Goal: Task Accomplishment & Management: Complete application form

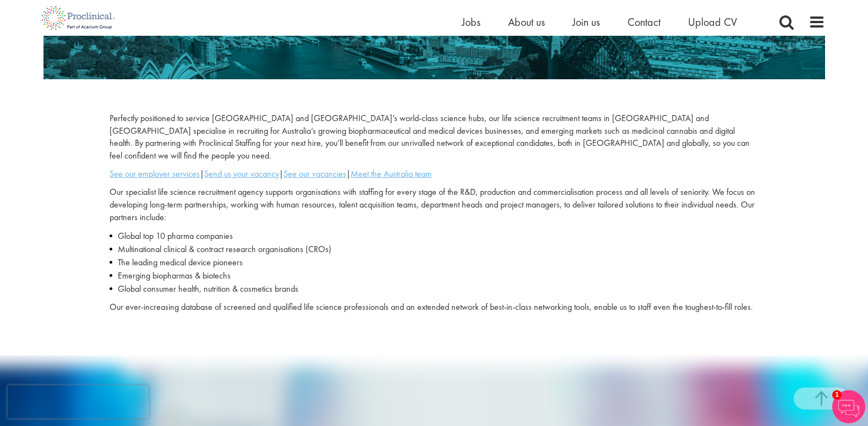
scroll to position [275, 0]
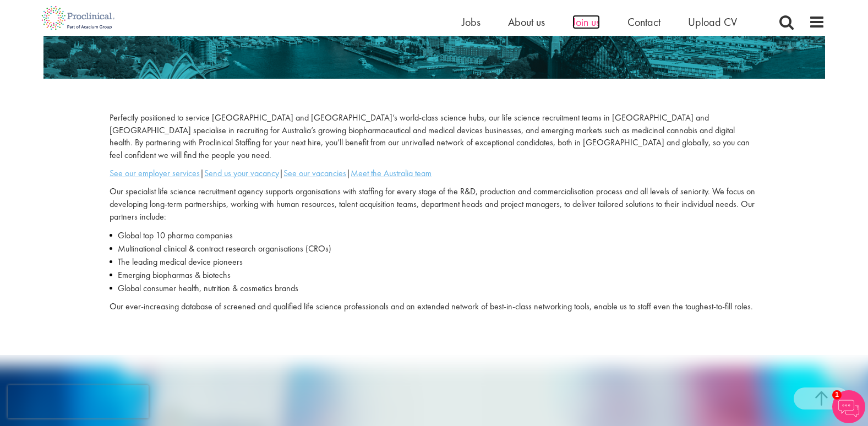
click at [586, 20] on span "Join us" at bounding box center [586, 22] width 28 height 14
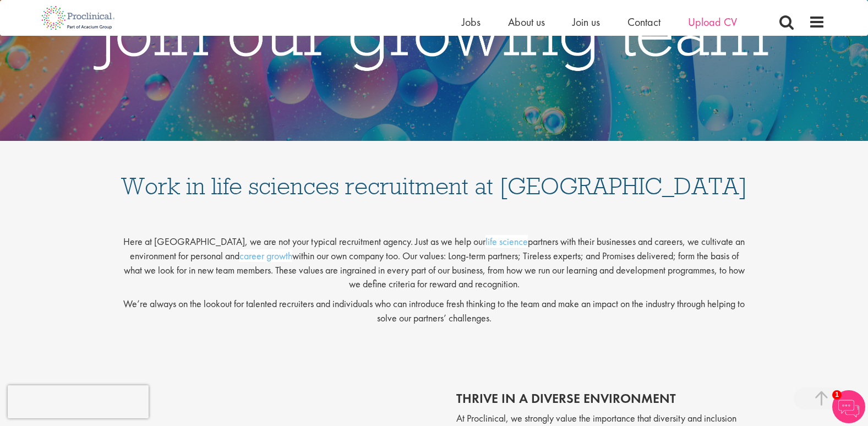
scroll to position [55, 0]
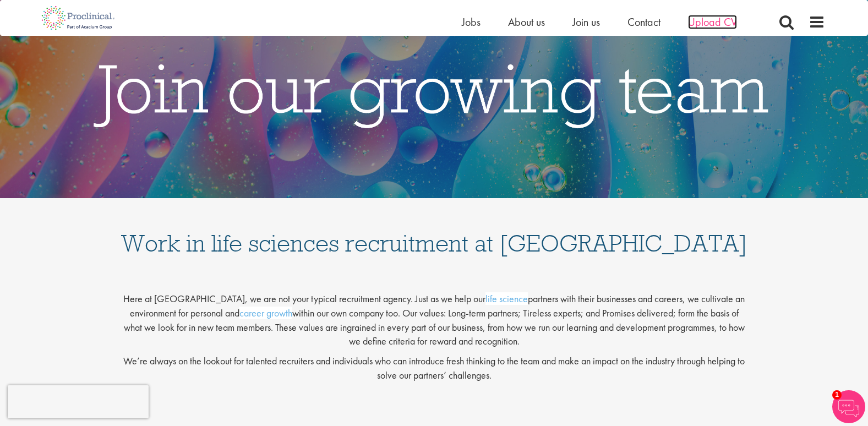
click at [713, 21] on span "Upload CV" at bounding box center [712, 22] width 49 height 14
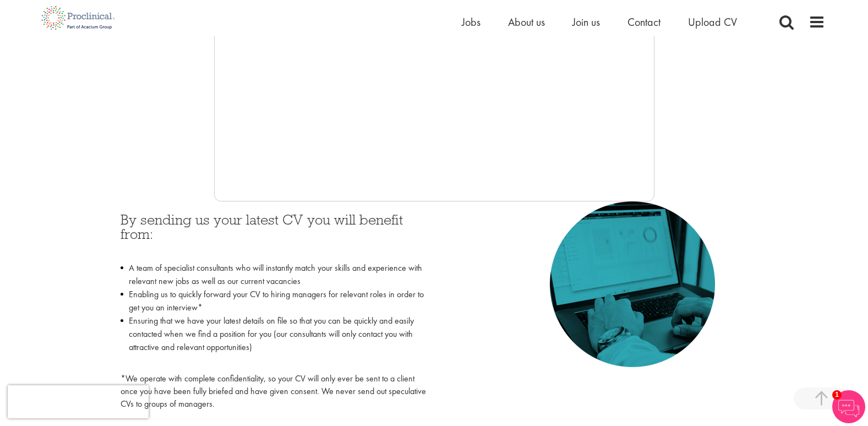
scroll to position [409, 0]
